Goal: Find contact information: Find contact information

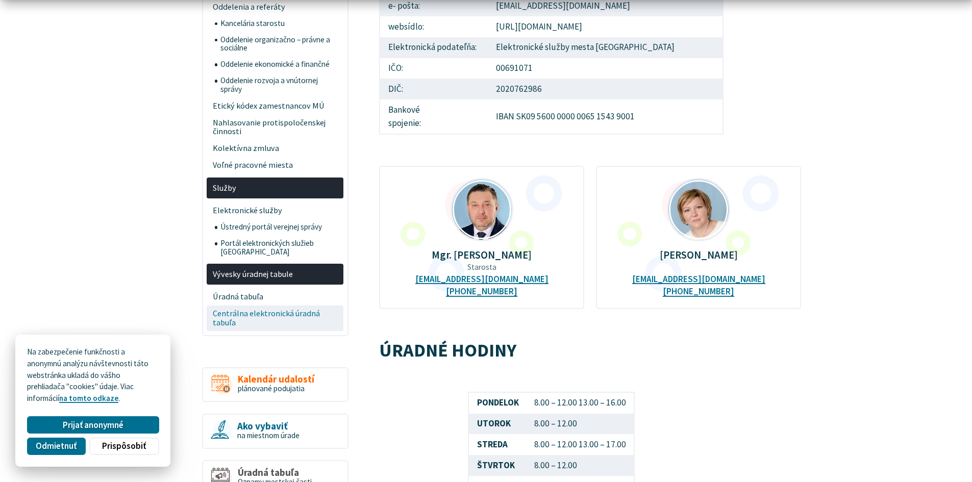
scroll to position [357, 0]
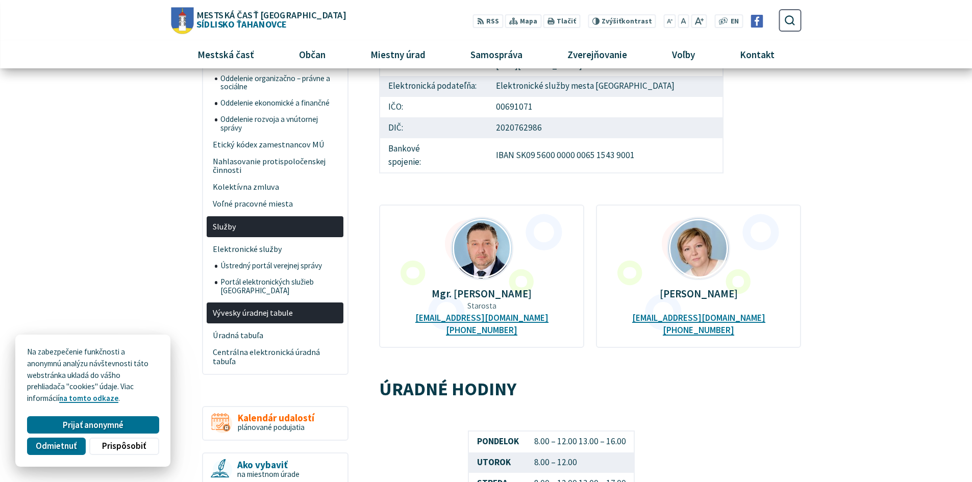
scroll to position [255, 0]
click at [85, 427] on span "Prijať anonymné" at bounding box center [93, 424] width 61 height 11
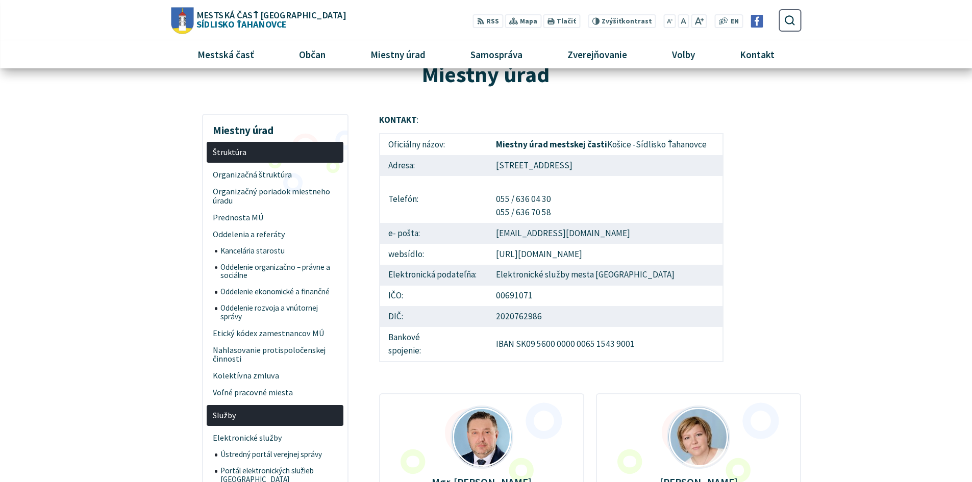
scroll to position [51, 0]
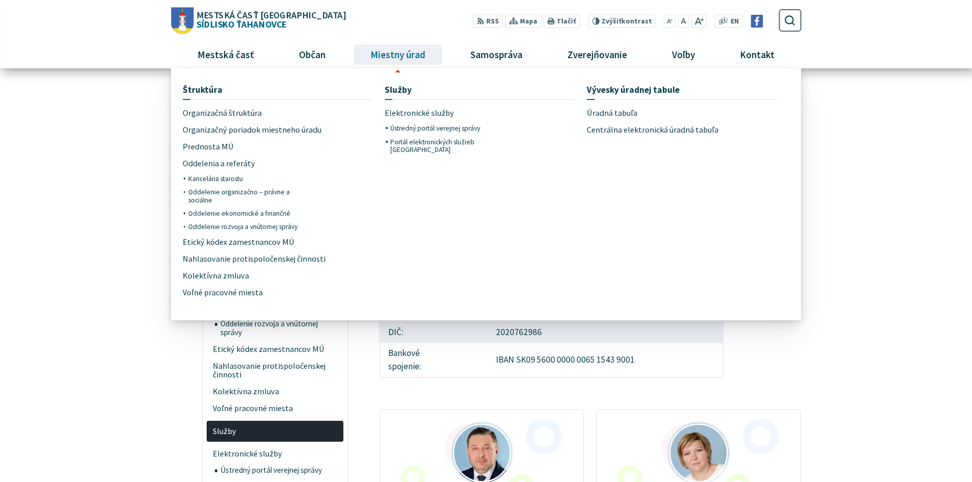
click at [396, 54] on span "Miestny úrad" at bounding box center [397, 55] width 63 height 28
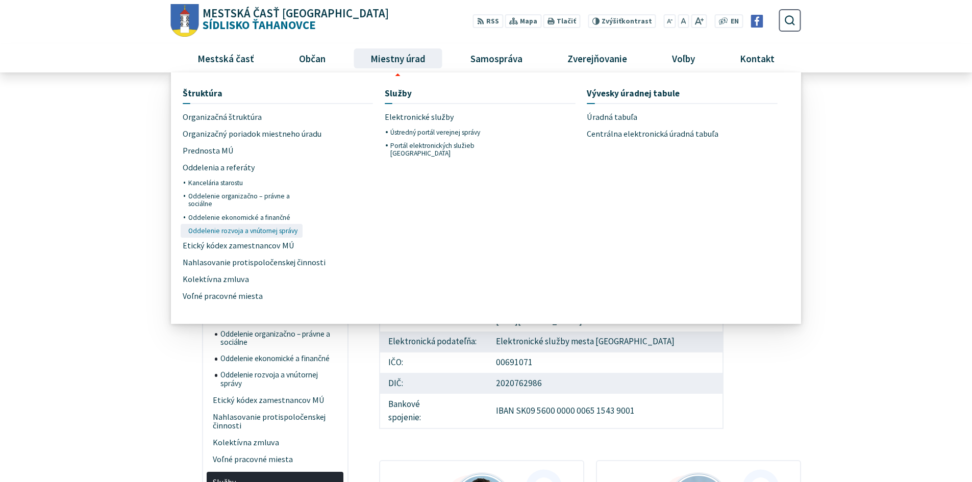
click at [223, 231] on span "Oddelenie rozvoja a vnútornej správy" at bounding box center [242, 230] width 109 height 13
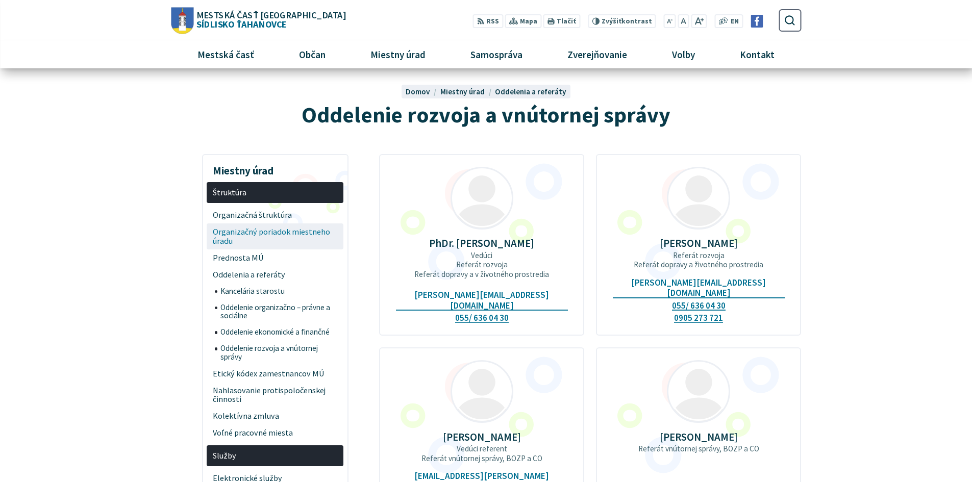
scroll to position [51, 0]
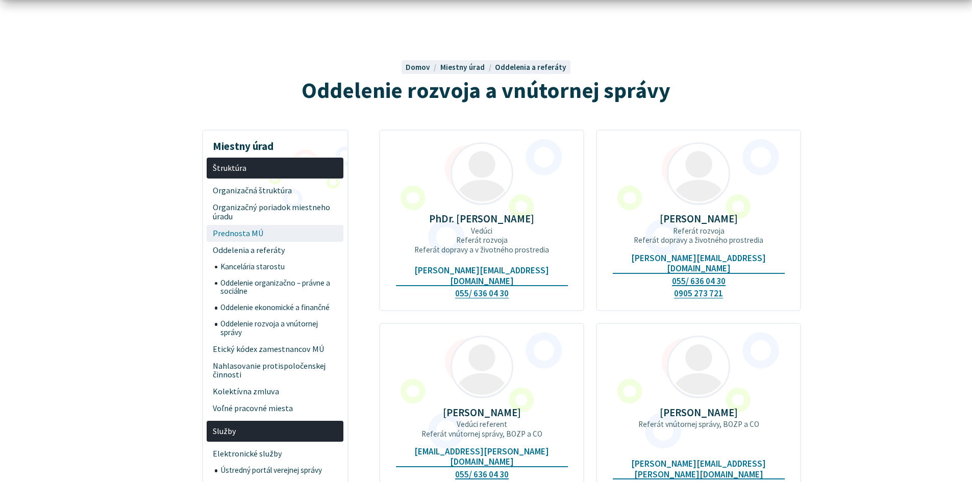
click at [260, 235] on span "Prednosta MÚ" at bounding box center [275, 233] width 125 height 17
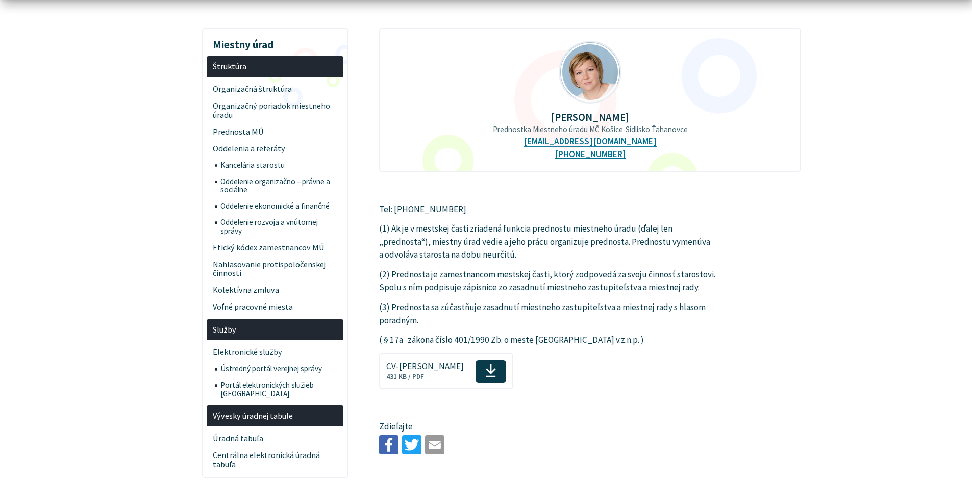
scroll to position [153, 0]
click at [243, 166] on span "Kancelária starostu" at bounding box center [278, 165] width 117 height 16
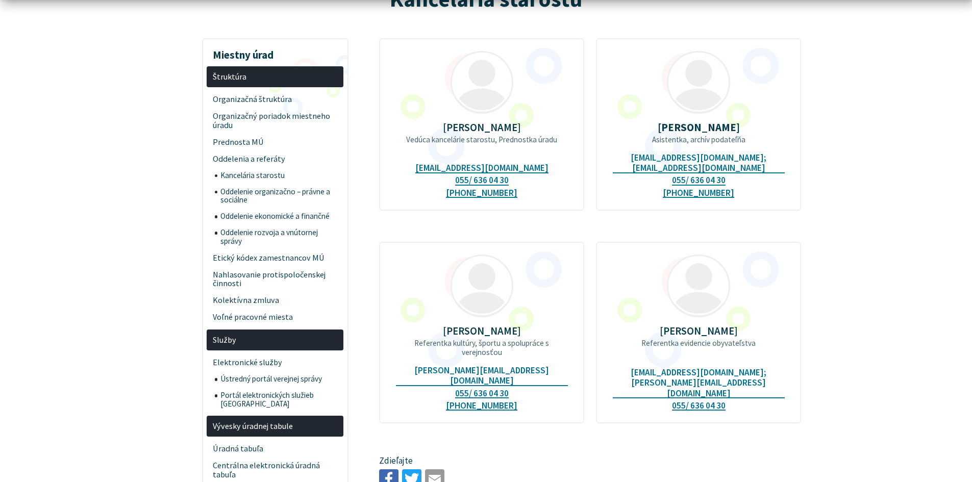
scroll to position [153, 0]
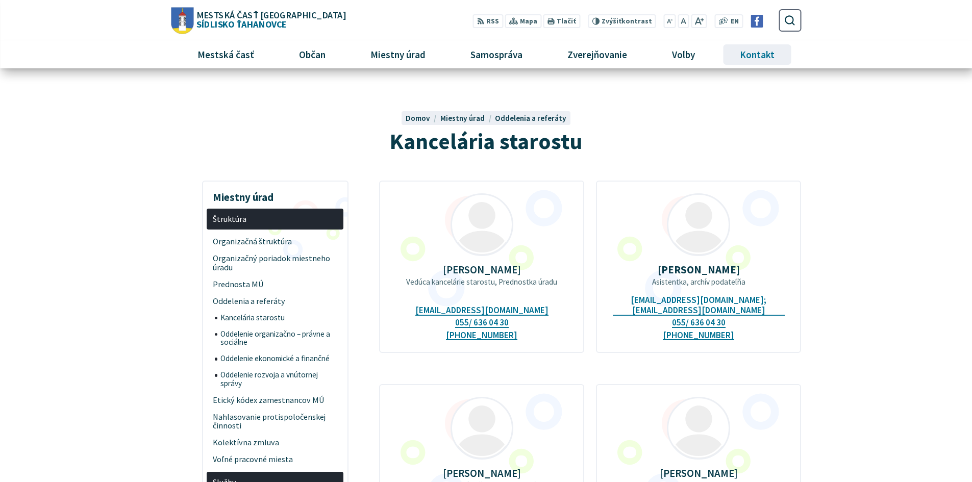
click at [748, 53] on span "Kontakt" at bounding box center [757, 55] width 42 height 28
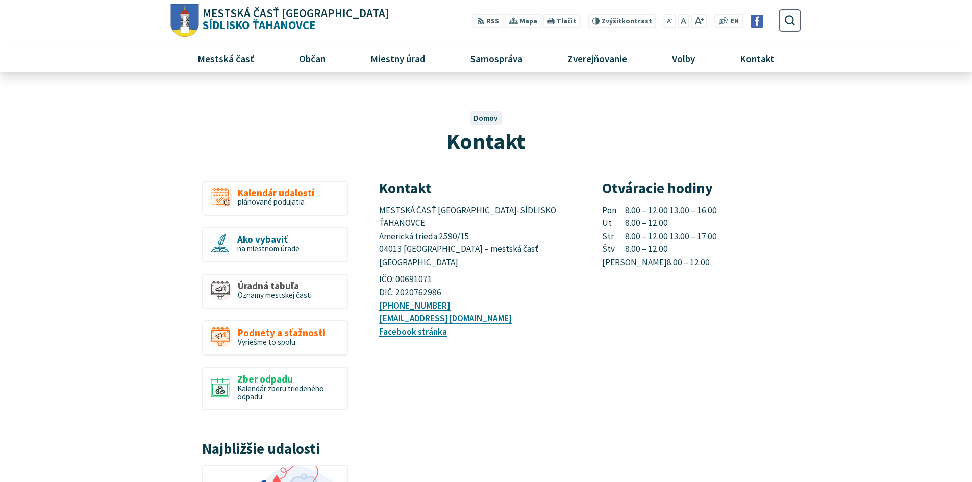
drag, startPoint x: 604, startPoint y: 209, endPoint x: 720, endPoint y: 200, distance: 116.7
click at [720, 200] on div "Otváracie hodiny Pon 8.00 – 12.00 13.00 – 16.00 Ut 8.00 – 12.00 Str 8.00 – 12.0…" at bounding box center [701, 225] width 199 height 89
copy p "Pon 8.00 – 12.00 13.00 – 16.00"
click at [558, 303] on p "+421 55 636 04 30 mutah@tahanovce.sk Facebook stránka" at bounding box center [478, 319] width 199 height 39
drag, startPoint x: 379, startPoint y: 212, endPoint x: 474, endPoint y: 223, distance: 96.0
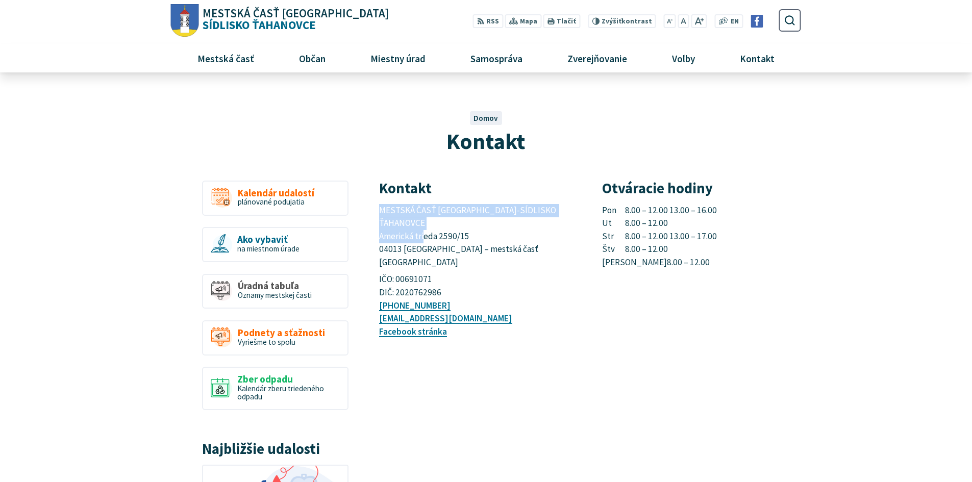
click at [474, 223] on article "Kontakt MESTSKÁ ČASŤ KOŠICE-SÍDLISKO ŤAHANOVCE Americká trieda 2590/15 04013 Ko…" at bounding box center [590, 427] width 453 height 492
